Goal: Transaction & Acquisition: Purchase product/service

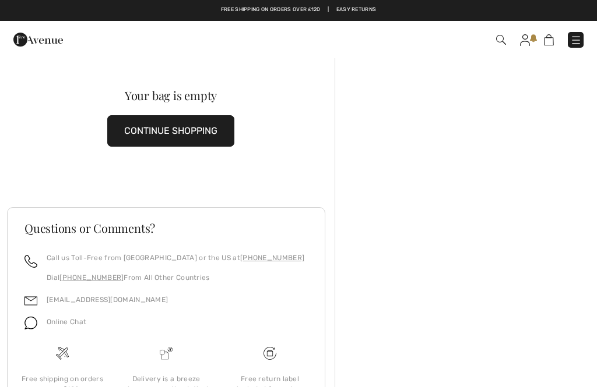
click at [581, 44] on img at bounding box center [576, 40] width 12 height 12
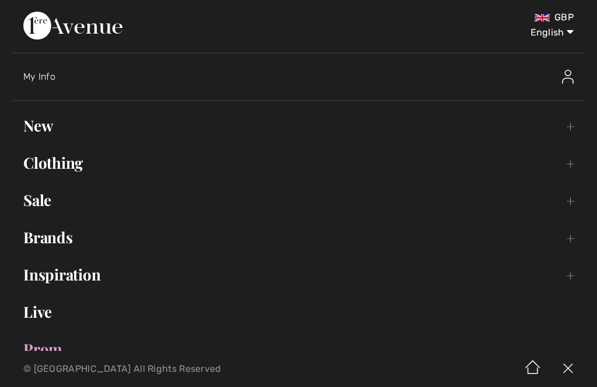
click at [72, 276] on link "Inspiration Toggle submenu" at bounding box center [298, 275] width 573 height 26
click at [82, 313] on link "Collections Open submenu" at bounding box center [298, 307] width 549 height 26
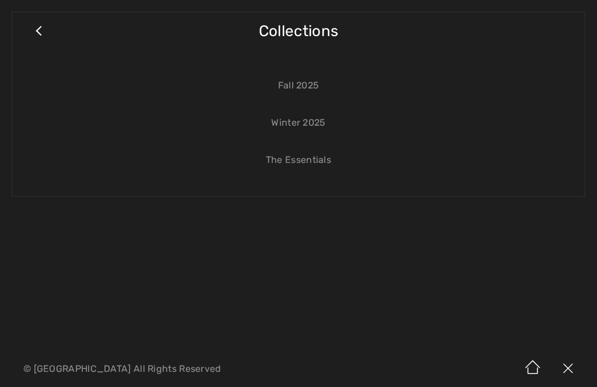
click at [310, 169] on link "The Essentials" at bounding box center [298, 160] width 549 height 26
click at [298, 161] on link "The Essentials" at bounding box center [298, 160] width 549 height 26
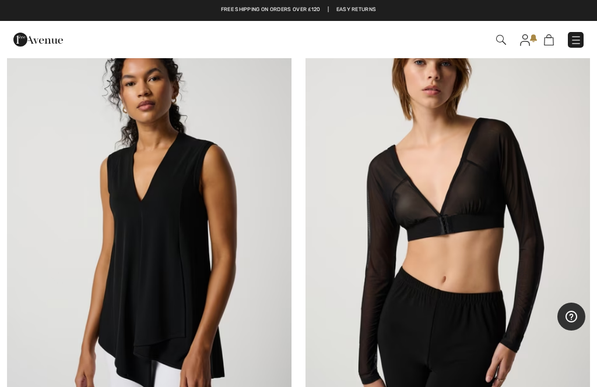
scroll to position [7803, 0]
click at [510, 240] on img at bounding box center [447, 219] width 284 height 426
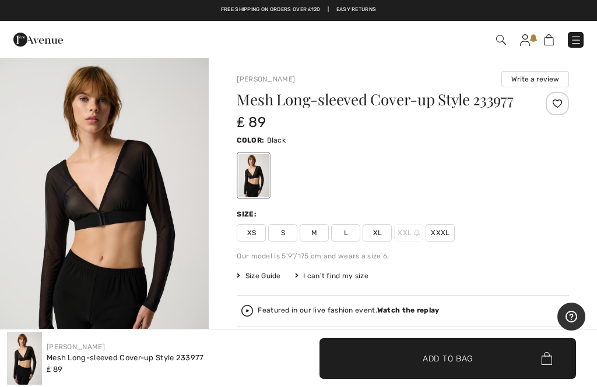
click at [580, 205] on div "Joseph Ribkoff Write a review Mesh Long-sleeved Cover-up Style 233977 ₤ 89 Colo…" at bounding box center [403, 372] width 388 height 631
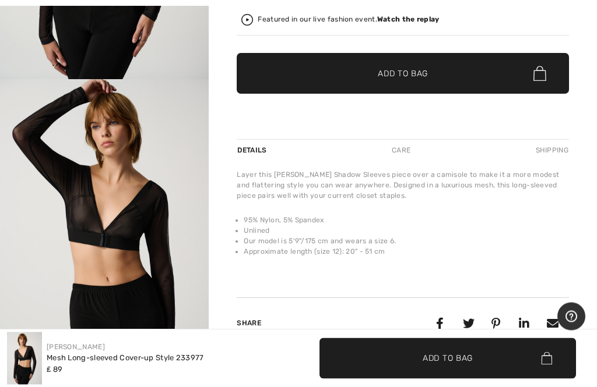
scroll to position [291, 0]
click at [558, 259] on div "Layer this Joseph Ribkoff Shadow Sleeves piece over a camisole to make it a mor…" at bounding box center [403, 220] width 332 height 101
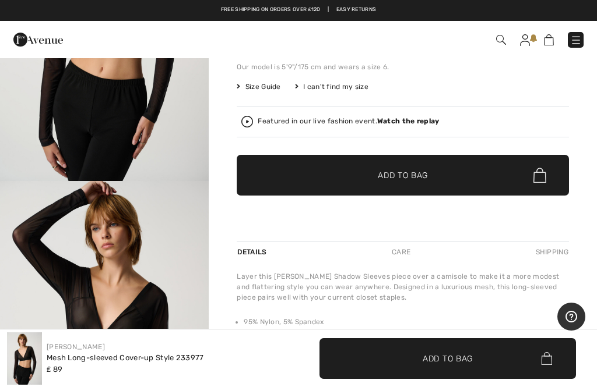
scroll to position [189, 0]
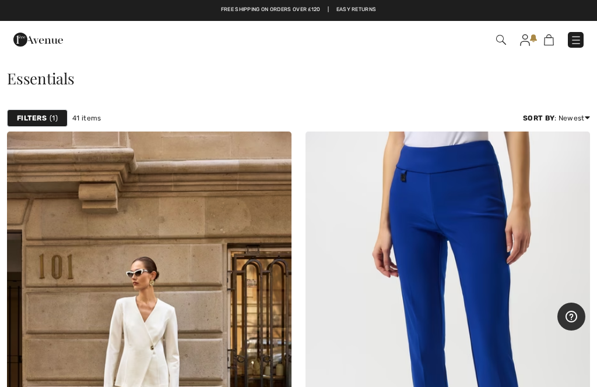
click at [581, 38] on img at bounding box center [576, 40] width 12 height 12
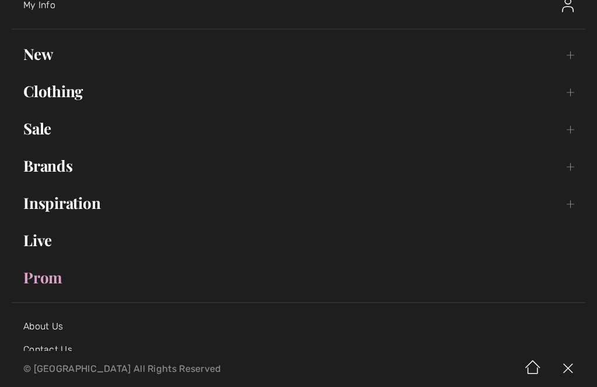
scroll to position [51, 0]
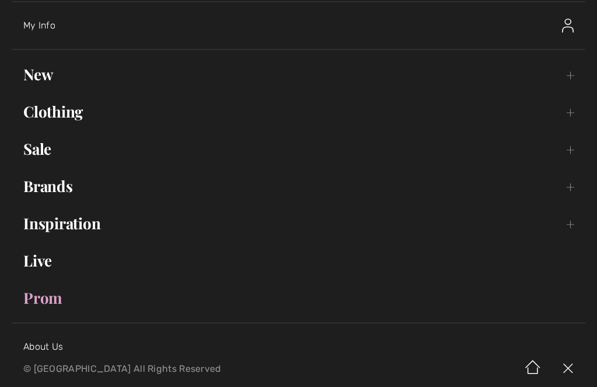
click at [58, 192] on link "Brands Open submenu" at bounding box center [298, 187] width 573 height 26
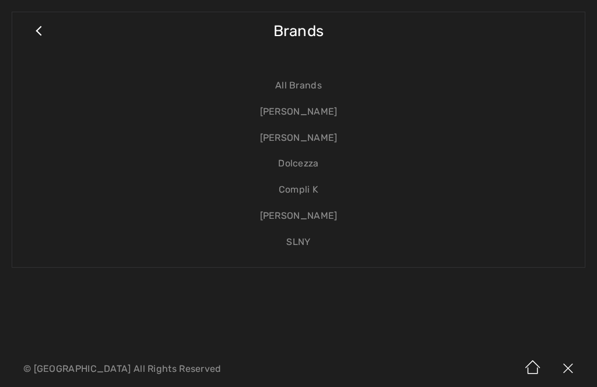
click at [319, 182] on link "Compli K" at bounding box center [298, 190] width 549 height 26
click at [317, 169] on link "Dolcezza" at bounding box center [298, 164] width 549 height 26
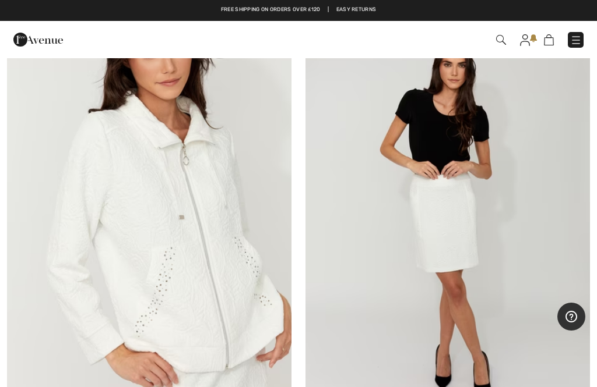
scroll to position [3475, 0]
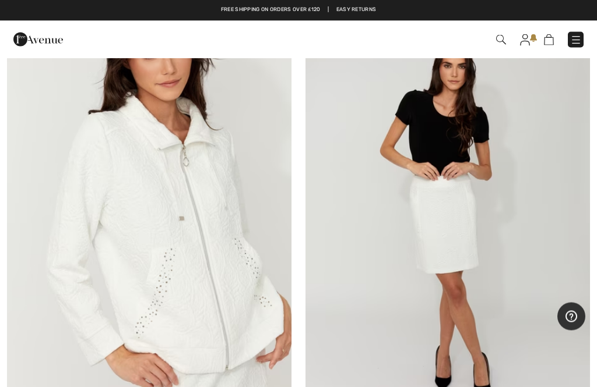
click at [209, 276] on img at bounding box center [149, 215] width 284 height 426
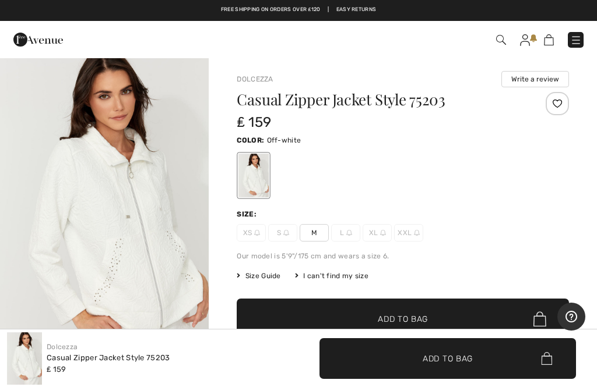
click at [350, 231] on img at bounding box center [349, 233] width 6 height 6
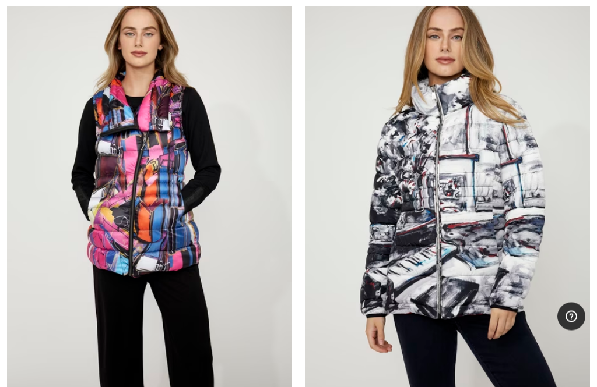
scroll to position [4442, 0]
click at [484, 248] on img at bounding box center [447, 192] width 284 height 426
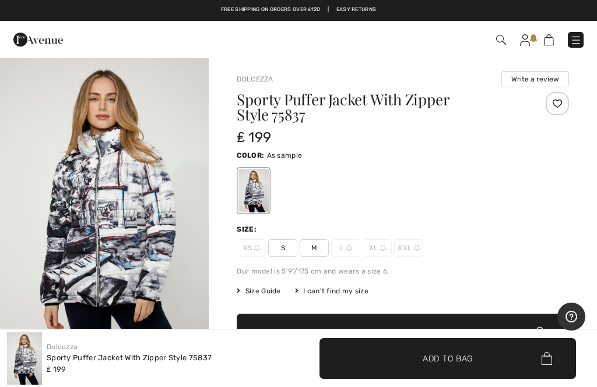
click at [534, 269] on div "Our model is 5'9"/175 cm and wears a size 6." at bounding box center [403, 271] width 332 height 10
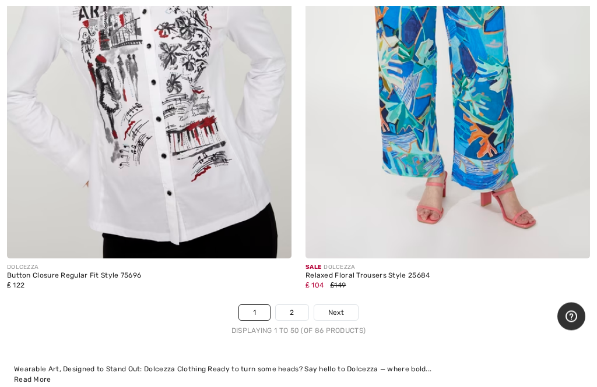
scroll to position [12433, 0]
click at [298, 305] on link "2" at bounding box center [292, 312] width 32 height 15
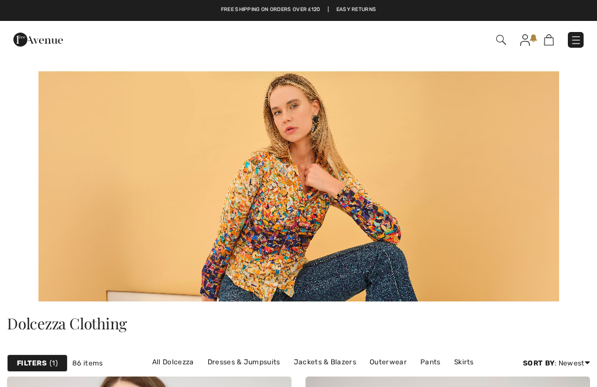
checkbox input "true"
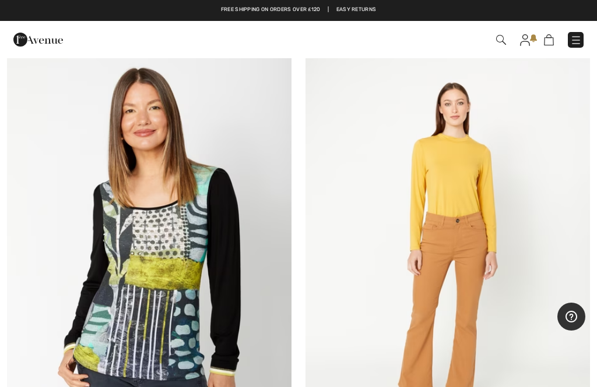
scroll to position [7789, 0]
